Goal: Contribute content

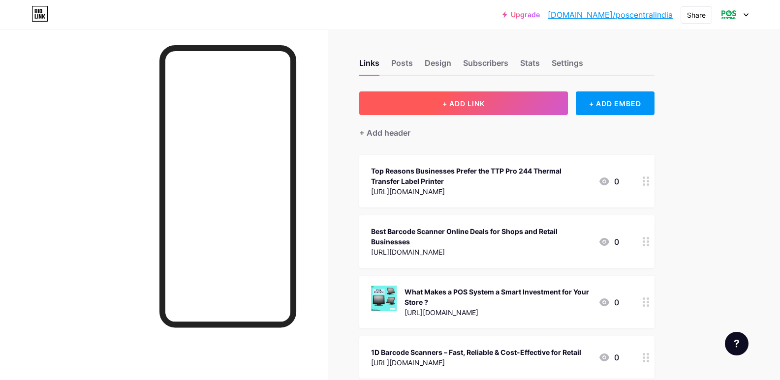
click at [464, 101] on span "+ ADD LINK" at bounding box center [463, 103] width 42 height 8
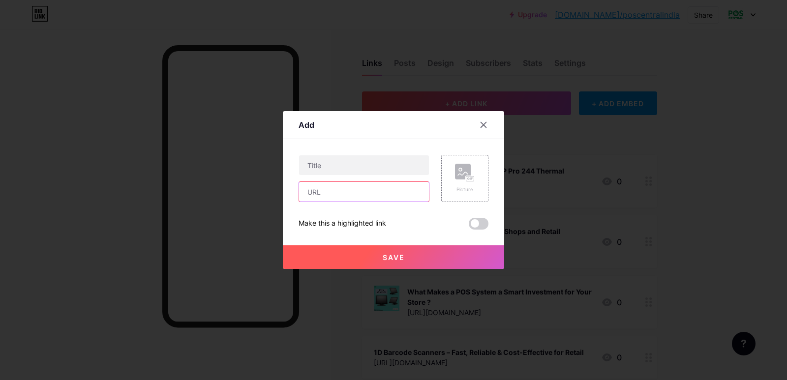
click at [347, 196] on input "text" at bounding box center [364, 192] width 130 height 20
paste input "[URL][DOMAIN_NAME]"
type input "[URL][DOMAIN_NAME]"
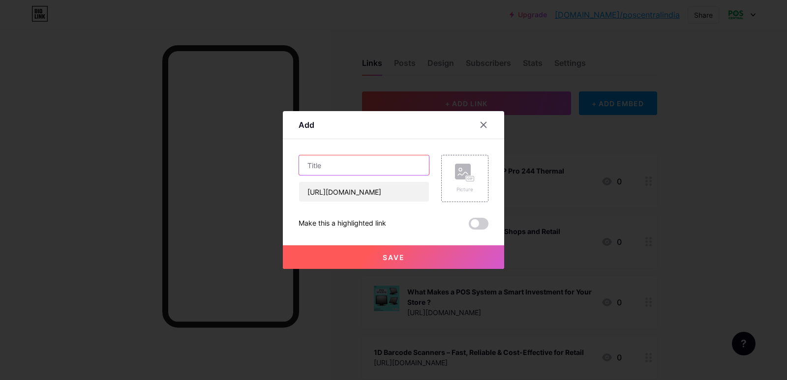
click at [351, 164] on input "text" at bounding box center [364, 166] width 130 height 20
paste input "Top Label Printer Features to Improve Speed & Accuracy"
type input "Top Label Printer Features to Improve Speed & Accuracy"
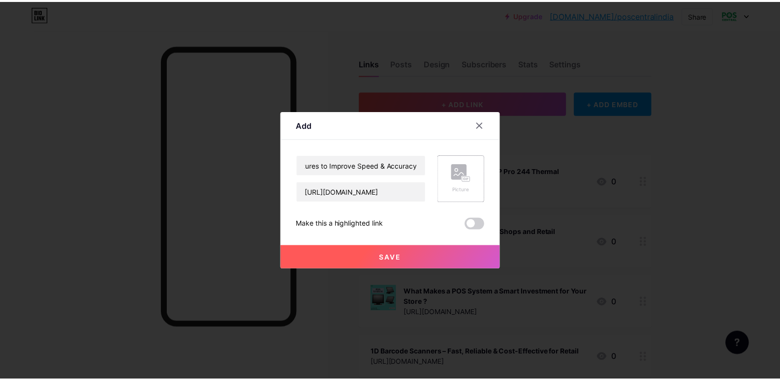
scroll to position [0, 0]
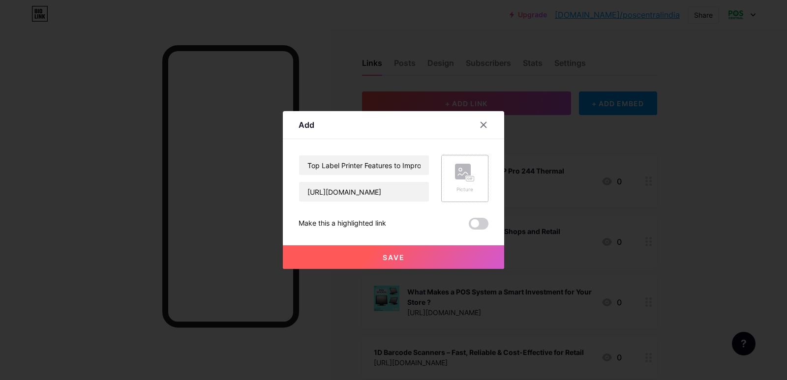
click at [465, 180] on rect at bounding box center [463, 172] width 16 height 16
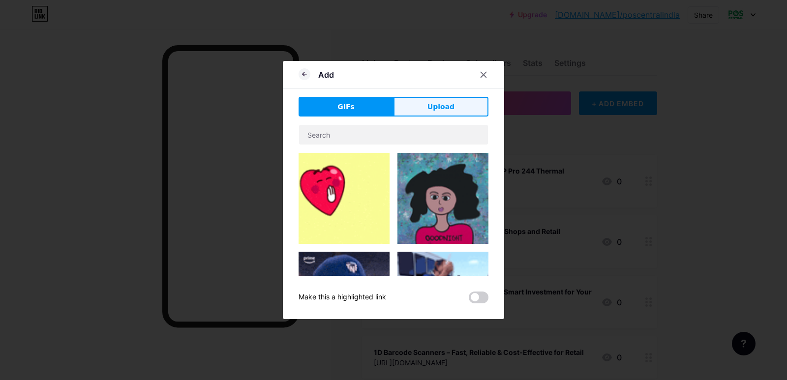
click at [458, 112] on button "Upload" at bounding box center [441, 107] width 95 height 20
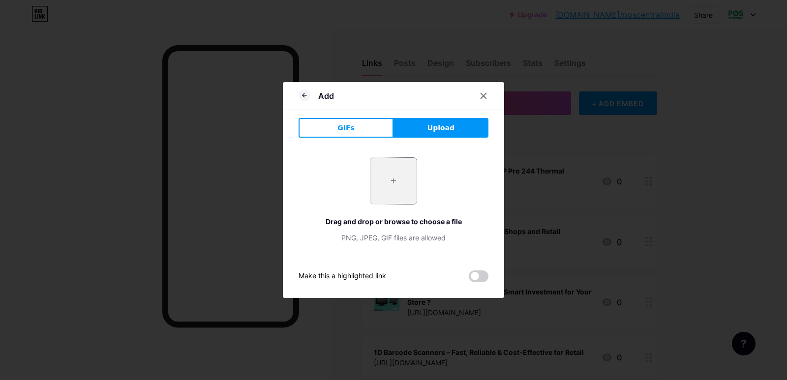
click at [392, 180] on input "file" at bounding box center [394, 181] width 46 height 46
type input "C:\fakepath\LABEL PRINTERS (3).jpg"
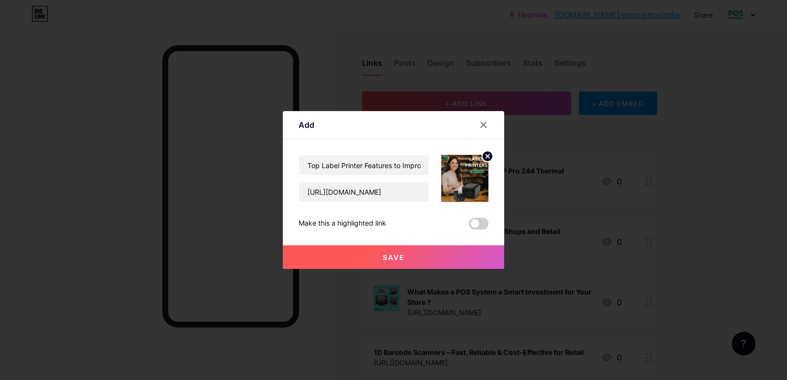
click at [435, 251] on button "Save" at bounding box center [393, 258] width 221 height 24
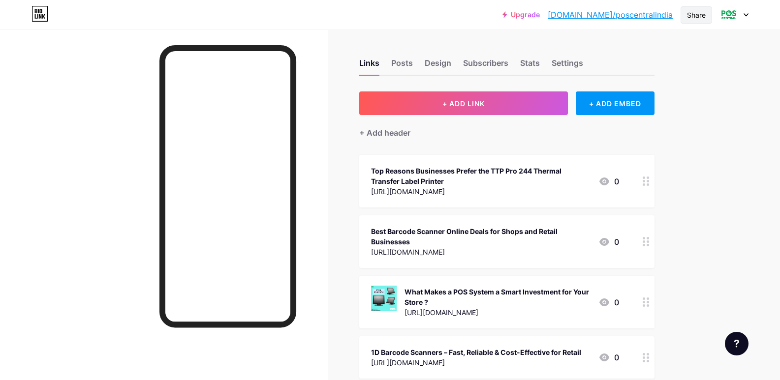
click at [691, 9] on div "Share" at bounding box center [696, 14] width 31 height 17
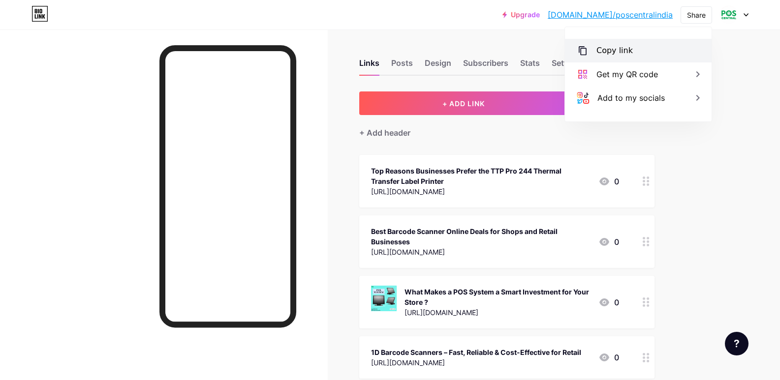
click at [635, 57] on div "Copy link" at bounding box center [638, 51] width 147 height 24
type textarea "[URL][DOMAIN_NAME]"
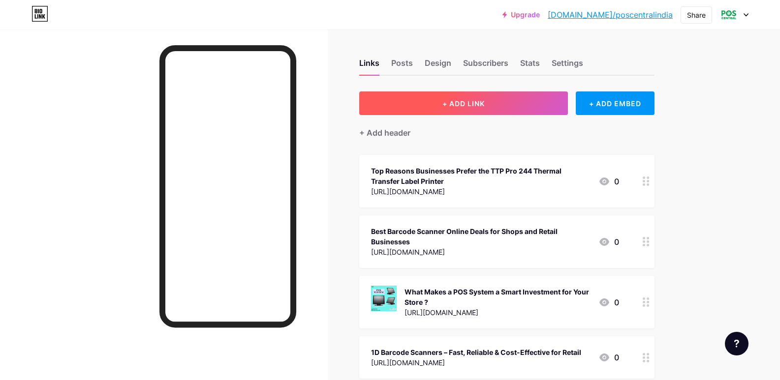
click at [483, 98] on button "+ ADD LINK" at bounding box center [463, 104] width 209 height 24
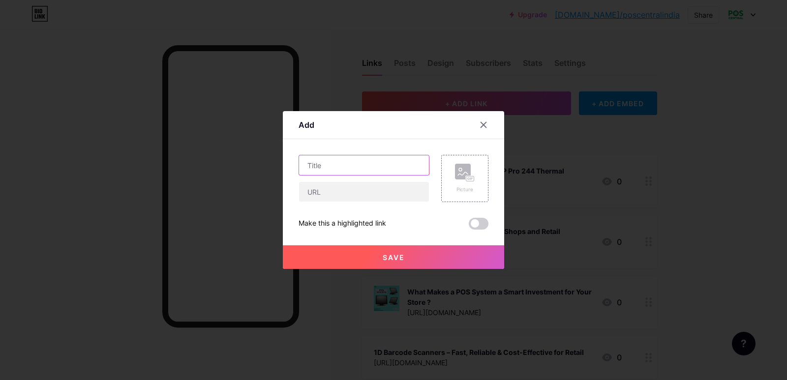
click at [359, 168] on input "text" at bounding box center [364, 166] width 130 height 20
paste input "Top Label Printer Features to Improve Speed & Accuracy"
type input "Top Label Printer Features to Improve Speed & Accuracy"
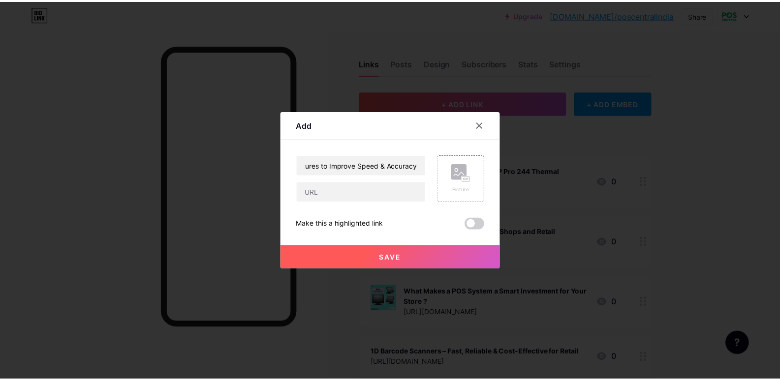
scroll to position [0, 0]
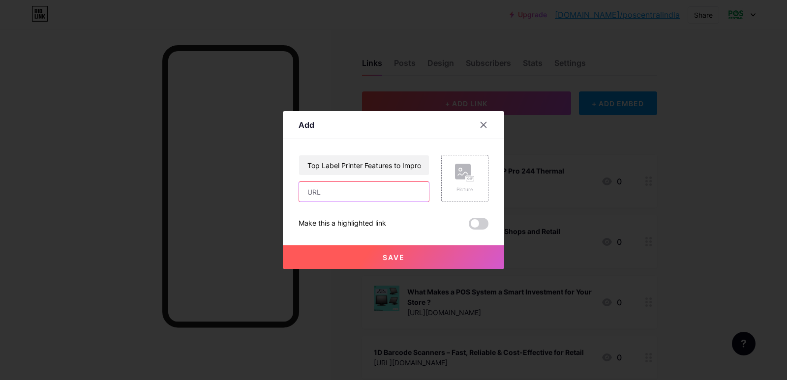
click at [368, 194] on input "text" at bounding box center [364, 192] width 130 height 20
paste input "https://vimeo.com/1120014402"
type input "https://vimeo.com/1120014402"
click at [467, 178] on rect at bounding box center [471, 179] width 8 height 5
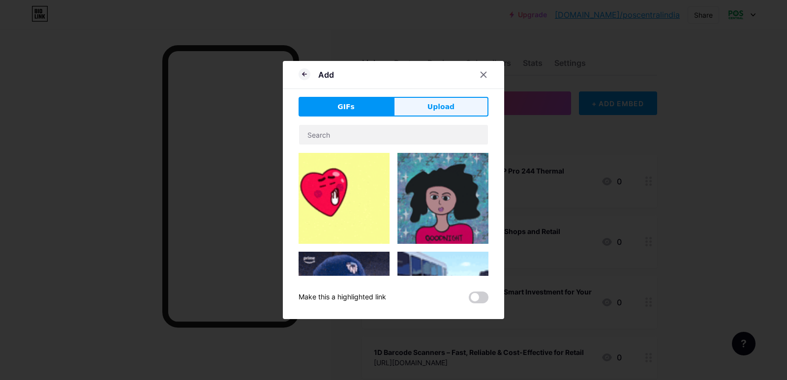
click at [443, 109] on span "Upload" at bounding box center [441, 107] width 27 height 10
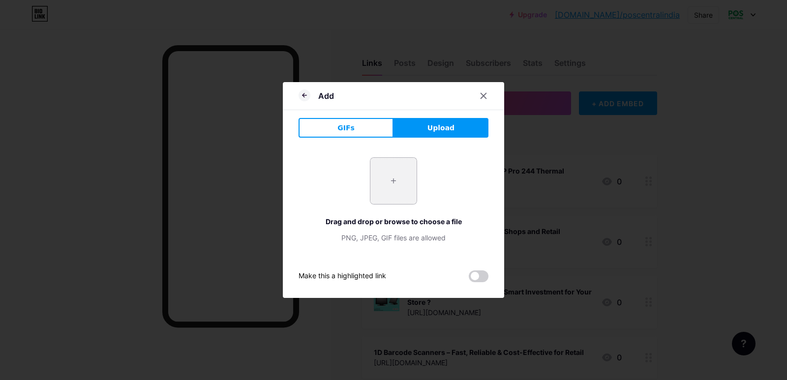
click at [388, 190] on input "file" at bounding box center [394, 181] width 46 height 46
type input "C:\fakepath\LABEL PRINTERS (3).jpg"
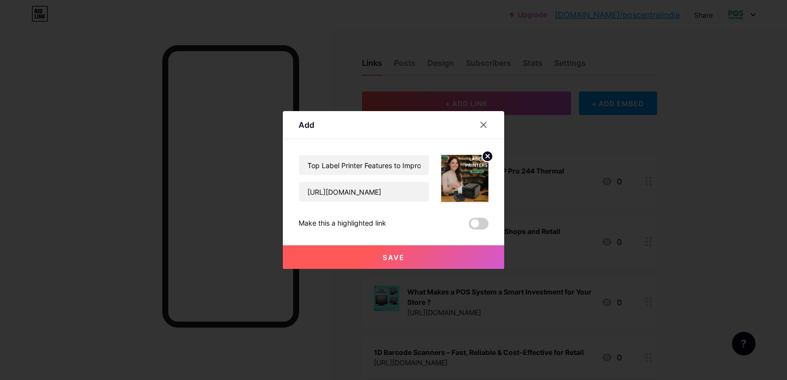
click at [434, 257] on button "Save" at bounding box center [393, 258] width 221 height 24
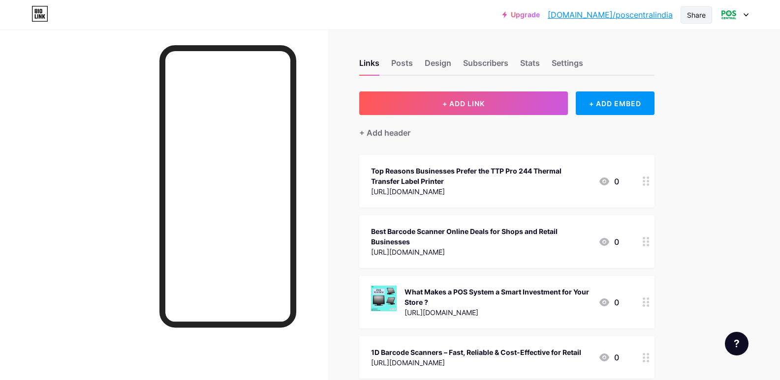
click at [700, 18] on div "Share" at bounding box center [696, 15] width 19 height 10
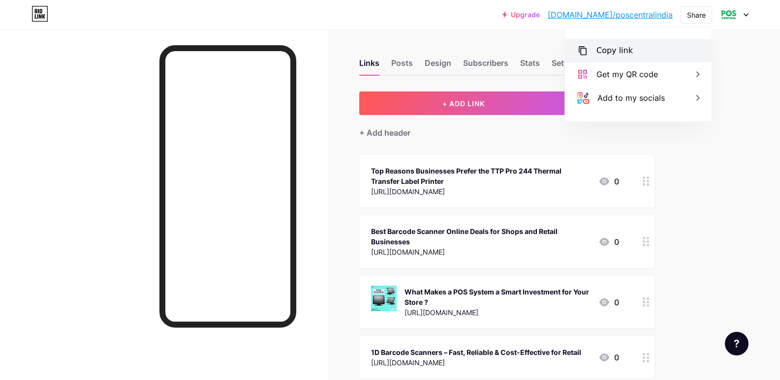
click at [644, 54] on div "Copy link" at bounding box center [638, 51] width 147 height 24
type textarea "[URL][DOMAIN_NAME]"
